Goal: Go to known website: Access a specific website the user already knows

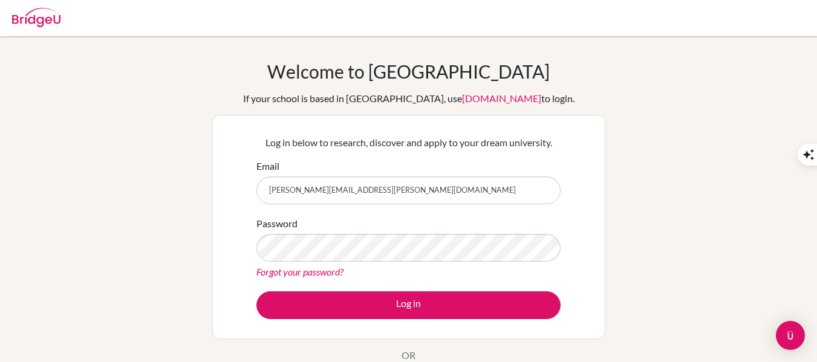
click at [185, 253] on div "Welcome to [GEOGRAPHIC_DATA] If your school is based in [GEOGRAPHIC_DATA], use …" at bounding box center [408, 258] width 817 height 396
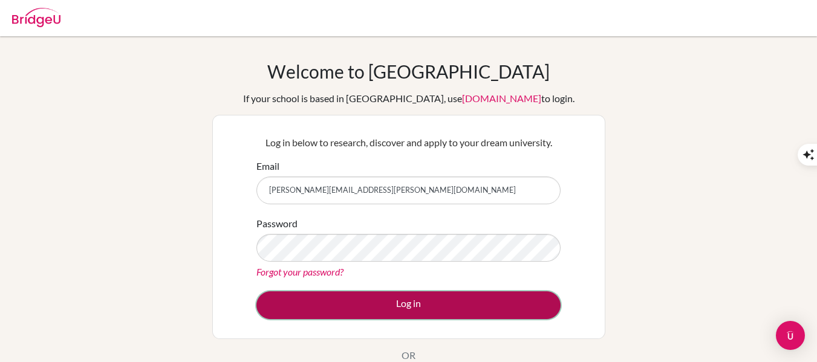
click at [328, 305] on button "Log in" at bounding box center [408, 306] width 304 height 28
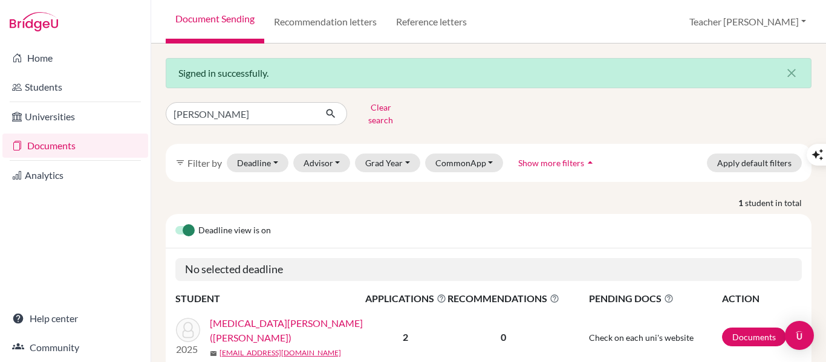
scroll to position [42, 0]
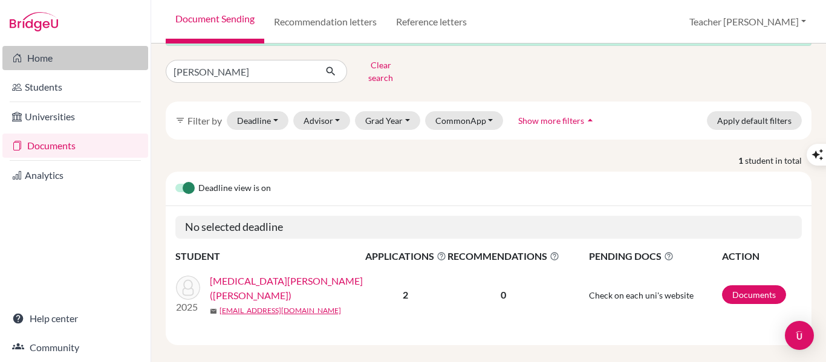
click at [54, 62] on link "Home" at bounding box center [75, 58] width 146 height 24
